Goal: Information Seeking & Learning: Learn about a topic

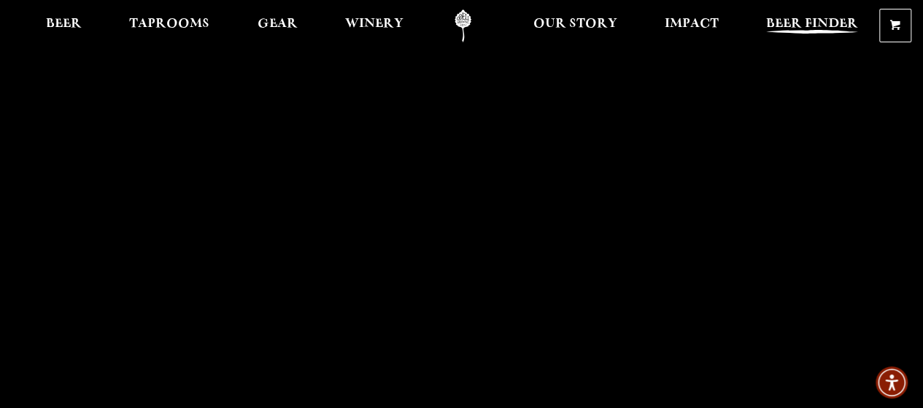
click at [789, 23] on span "Beer Finder" at bounding box center [812, 24] width 92 height 12
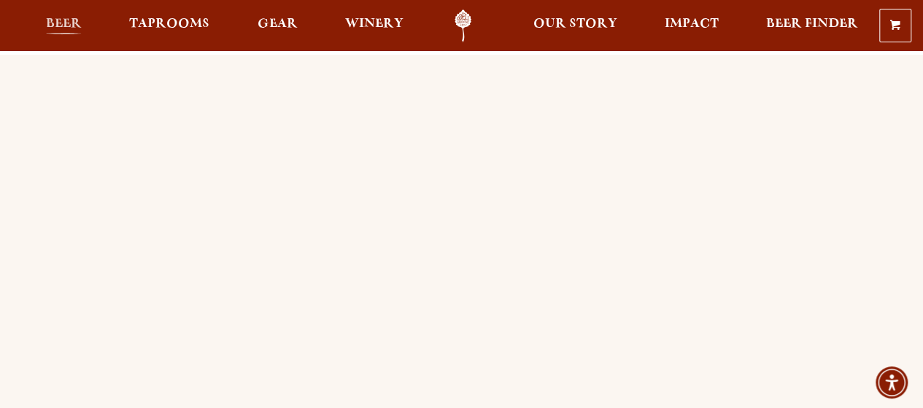
click at [70, 20] on span "Beer" at bounding box center [64, 24] width 36 height 12
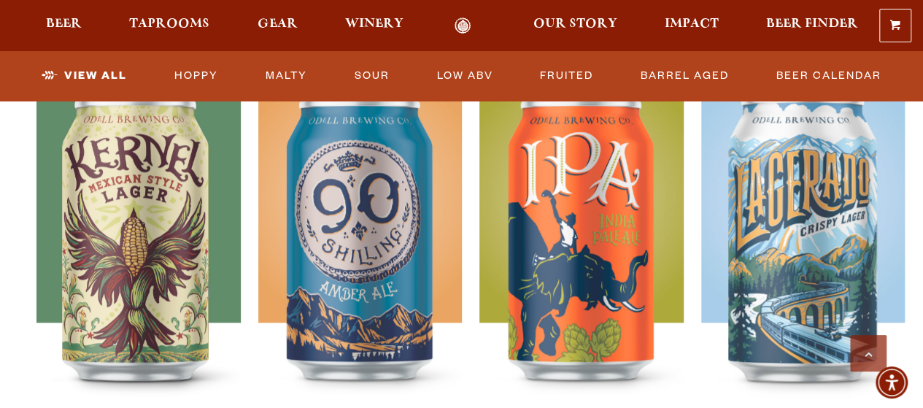
scroll to position [716, 0]
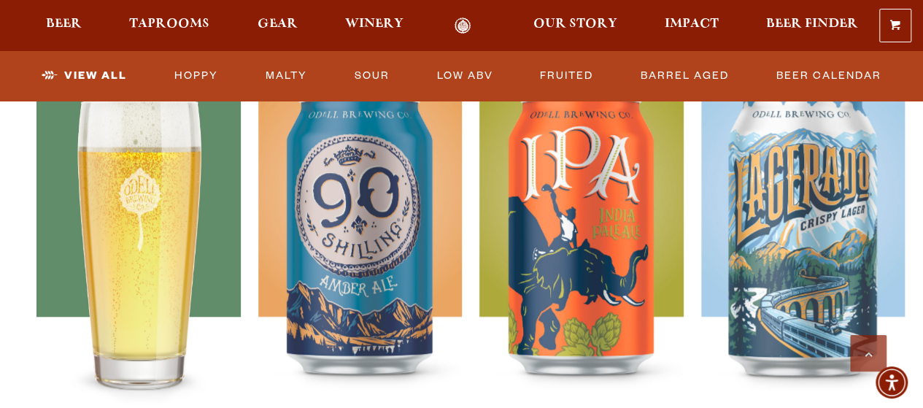
click at [123, 227] on img at bounding box center [138, 248] width 204 height 365
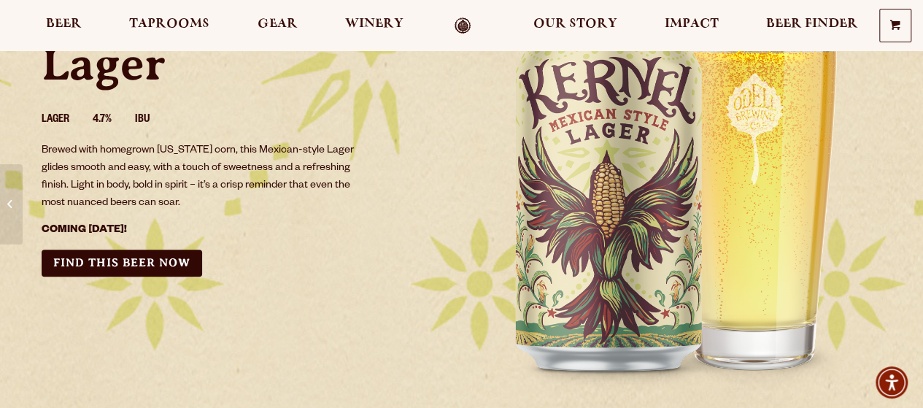
scroll to position [197, 0]
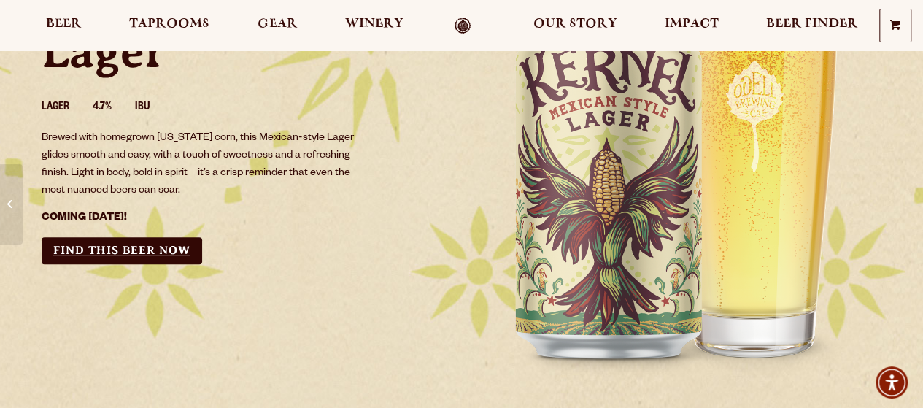
click at [128, 249] on link "Find this Beer Now" at bounding box center [122, 250] width 161 height 27
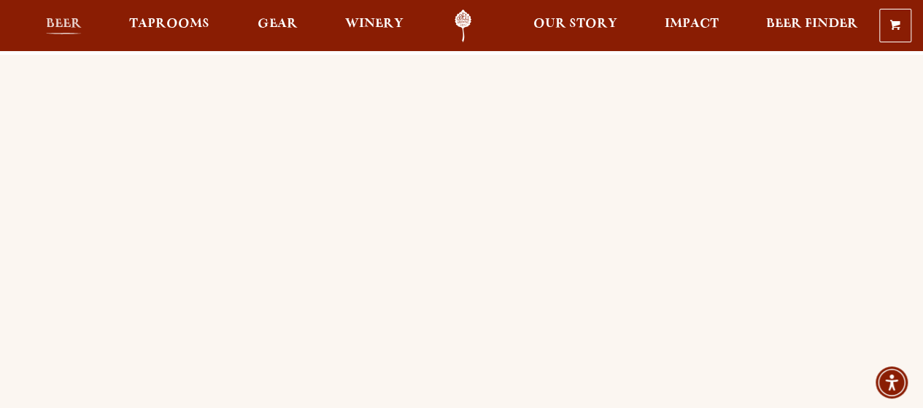
click at [60, 23] on span "Beer" at bounding box center [64, 24] width 36 height 12
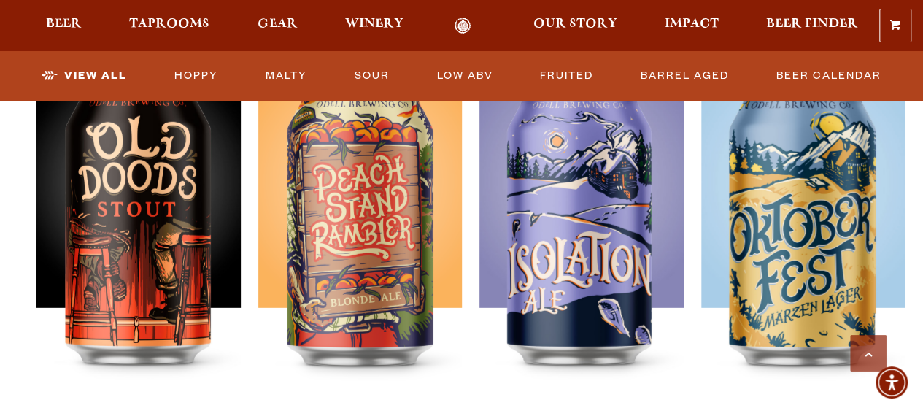
scroll to position [2171, 0]
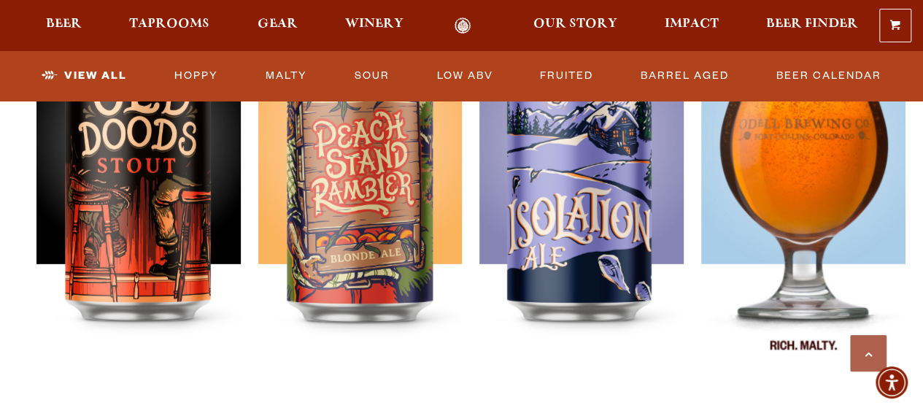
click at [800, 205] on img at bounding box center [803, 195] width 204 height 365
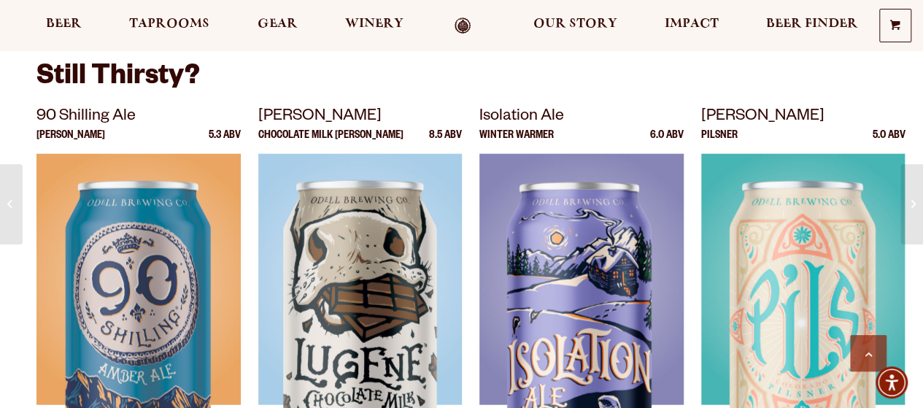
scroll to position [1628, 0]
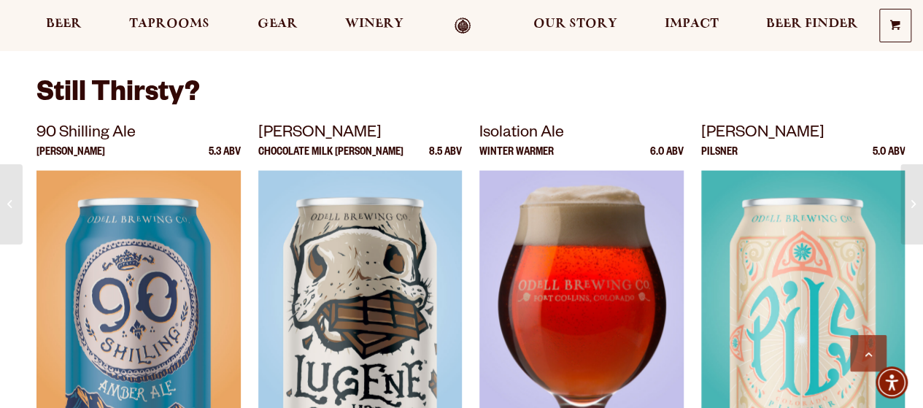
click at [606, 240] on img at bounding box center [581, 353] width 204 height 365
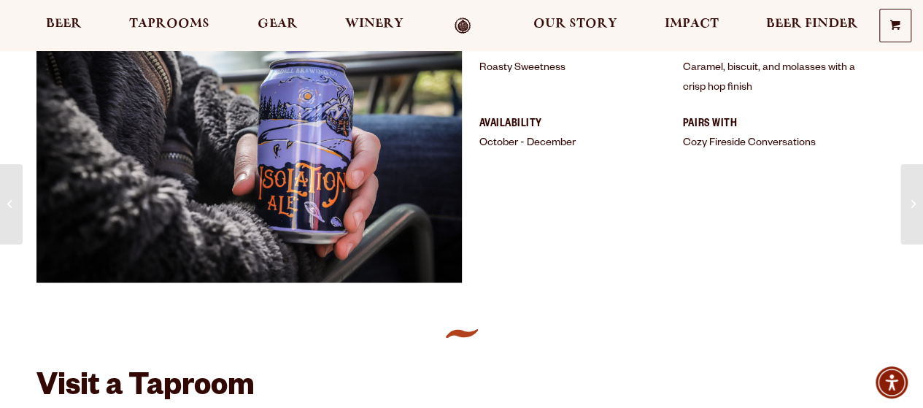
scroll to position [271, 0]
